Goal: Transaction & Acquisition: Purchase product/service

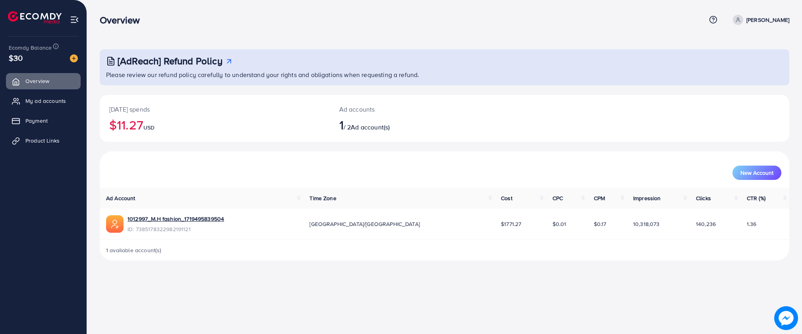
click at [779, 21] on p "Muhammad Hunain" at bounding box center [768, 20] width 43 height 10
click at [730, 63] on link "Log out" at bounding box center [751, 65] width 75 height 18
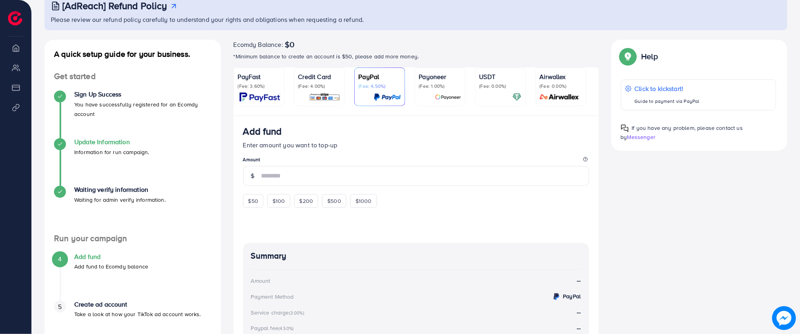
scroll to position [15, 0]
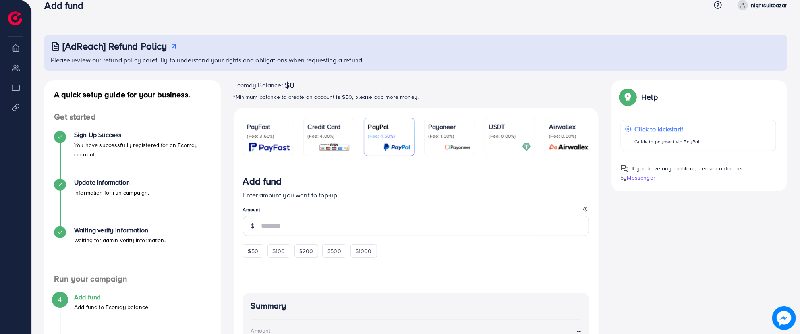
click at [256, 143] on img at bounding box center [269, 147] width 41 height 9
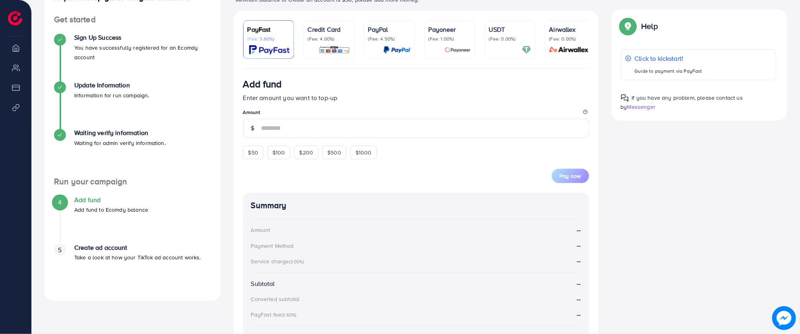
scroll to position [154, 0]
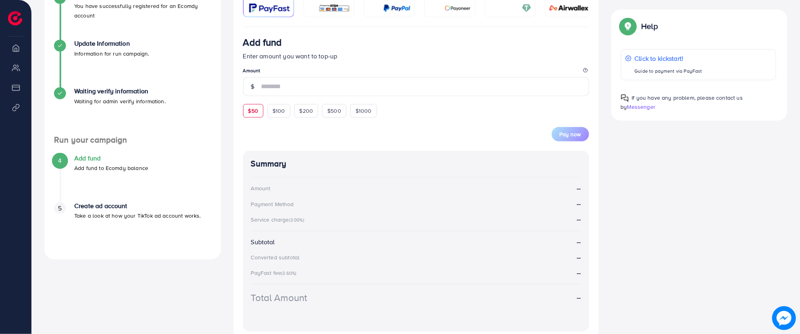
click at [255, 115] on span "$50" at bounding box center [253, 111] width 10 height 8
type input "**"
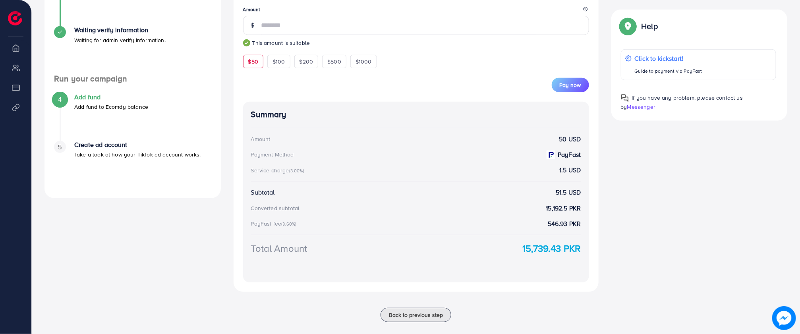
scroll to position [228, 0]
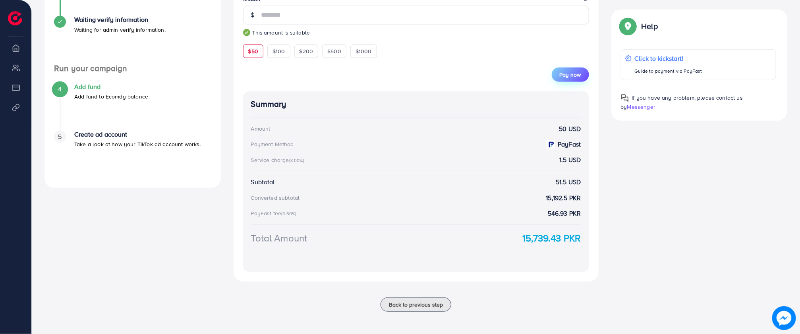
click at [577, 78] on button "Pay now" at bounding box center [570, 75] width 37 height 14
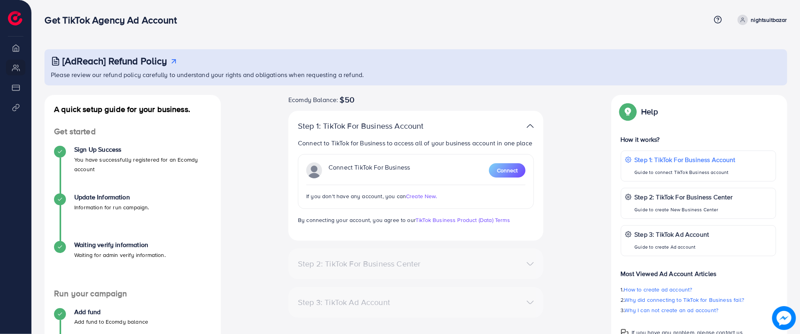
click at [767, 16] on p "nightsuitbazar" at bounding box center [769, 20] width 36 height 10
click at [741, 51] on span "Log out" at bounding box center [739, 48] width 21 height 10
click at [506, 165] on button "Connect" at bounding box center [507, 170] width 37 height 14
